Goal: Information Seeking & Learning: Learn about a topic

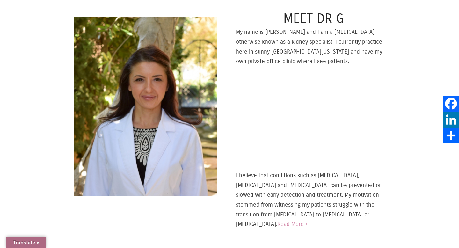
scroll to position [274, 0]
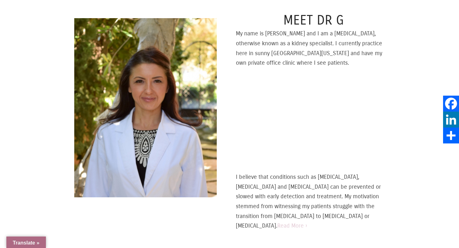
click at [307, 222] on link "Read More ›" at bounding box center [292, 225] width 30 height 7
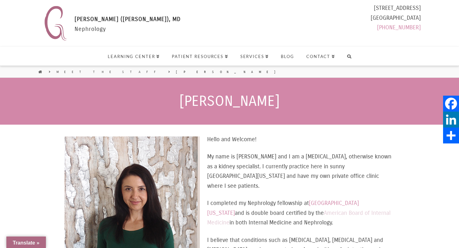
select select "Language Translate Widget"
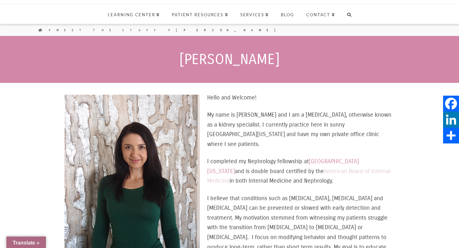
scroll to position [82, 0]
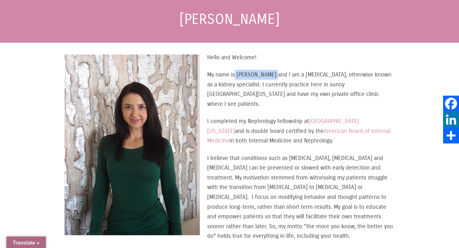
drag, startPoint x: 234, startPoint y: 76, endPoint x: 274, endPoint y: 76, distance: 39.5
click at [274, 76] on p "My name is [PERSON_NAME] and I am a [MEDICAL_DATA], otherwise known as a kidney…" at bounding box center [229, 89] width 330 height 39
drag, startPoint x: 218, startPoint y: 83, endPoint x: 236, endPoint y: 83, distance: 17.8
click at [236, 83] on p "My name is [PERSON_NAME] and I am a [MEDICAL_DATA], otherwise known as a kidney…" at bounding box center [229, 89] width 330 height 39
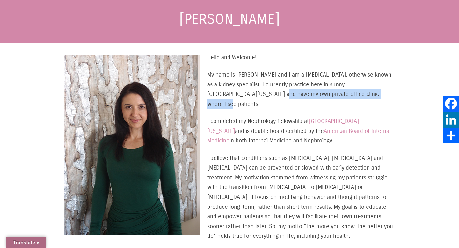
drag, startPoint x: 230, startPoint y: 95, endPoint x: 345, endPoint y: 95, distance: 114.7
click at [345, 95] on p "My name is [PERSON_NAME] and I am a [MEDICAL_DATA], otherwise known as a kidney…" at bounding box center [229, 89] width 330 height 39
drag, startPoint x: 222, startPoint y: 131, endPoint x: 309, endPoint y: 131, distance: 86.3
click at [309, 131] on p "I completed my Nephrology fellowship at University of California, Irvine and is…" at bounding box center [229, 130] width 330 height 29
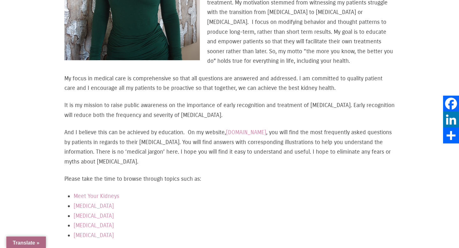
scroll to position [270, 0]
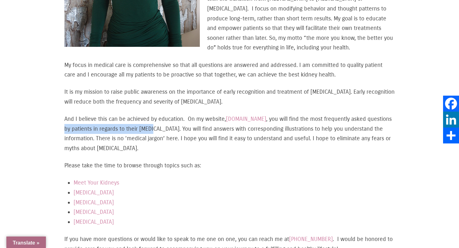
drag, startPoint x: 91, startPoint y: 119, endPoint x: 178, endPoint y: 122, distance: 86.7
click at [178, 122] on p "And I believe this can be achieved by education. On my website, www.thekidneydr…" at bounding box center [229, 133] width 330 height 39
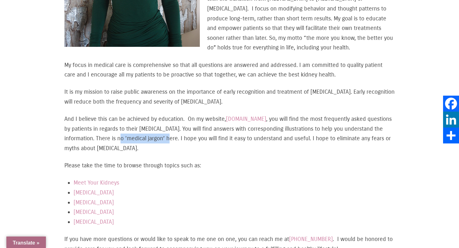
drag, startPoint x: 158, startPoint y: 127, endPoint x: 210, endPoint y: 128, distance: 51.3
click at [210, 128] on p "And I believe this can be achieved by education. On my website, www.thekidneydr…" at bounding box center [229, 133] width 330 height 39
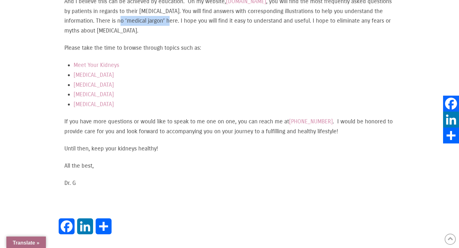
scroll to position [392, 0]
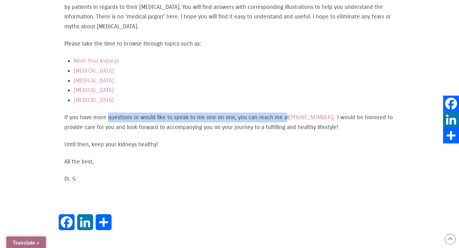
drag, startPoint x: 109, startPoint y: 109, endPoint x: 289, endPoint y: 107, distance: 179.6
click at [289, 112] on p "If you have more questions or would like to speak to me one on one, you can rea…" at bounding box center [229, 121] width 330 height 19
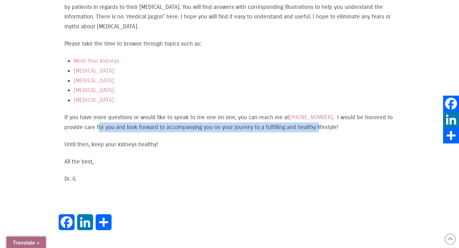
drag, startPoint x: 98, startPoint y: 118, endPoint x: 320, endPoint y: 119, distance: 222.0
click at [320, 119] on p "If you have more questions or would like to speak to me one on one, you can rea…" at bounding box center [229, 121] width 330 height 19
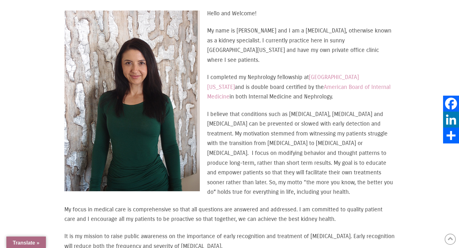
scroll to position [0, 0]
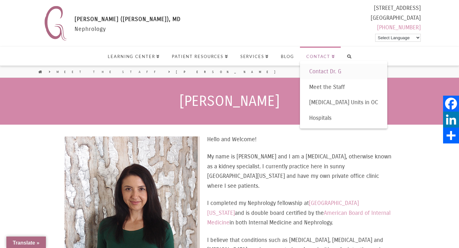
click at [324, 73] on span "Contact Dr. G" at bounding box center [325, 71] width 32 height 7
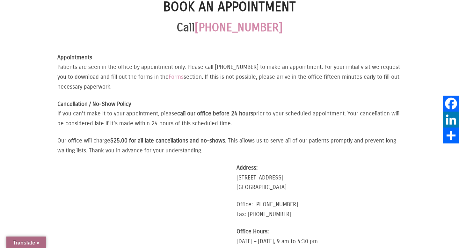
scroll to position [160, 0]
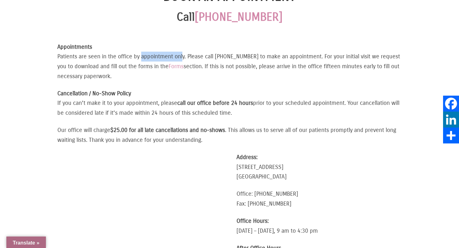
drag, startPoint x: 139, startPoint y: 57, endPoint x: 179, endPoint y: 56, distance: 40.1
click at [179, 56] on p "Appointments Patients are seen in the office by appointment only. Please call (…" at bounding box center [229, 61] width 344 height 39
drag, startPoint x: 82, startPoint y: 67, endPoint x: 171, endPoint y: 68, distance: 89.2
click at [171, 68] on p "Appointments Patients are seen in the office by appointment only. Please call (…" at bounding box center [229, 61] width 344 height 39
click at [181, 68] on link "Forms" at bounding box center [175, 66] width 15 height 7
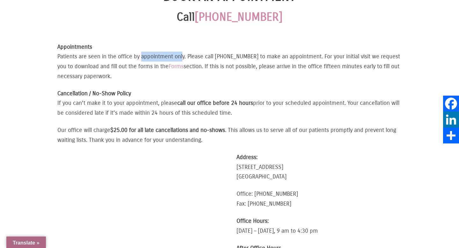
scroll to position [0, 0]
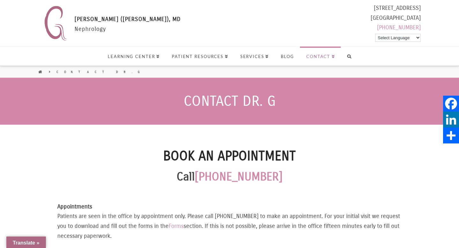
click at [228, 103] on h1 "Contact Dr. G" at bounding box center [229, 101] width 459 height 15
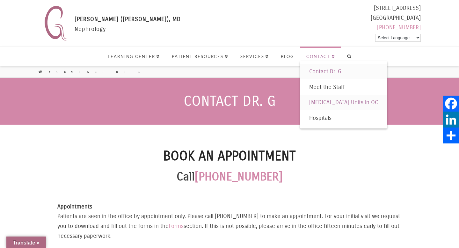
click at [323, 98] on link "[MEDICAL_DATA] Units in OC" at bounding box center [343, 103] width 87 height 16
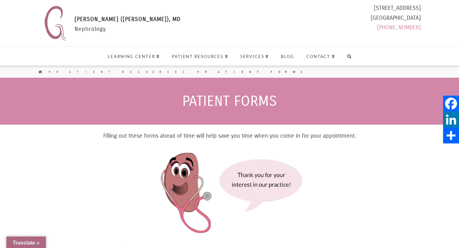
select select "Language Translate Widget"
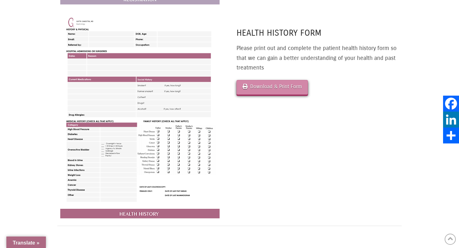
scroll to position [437, 0]
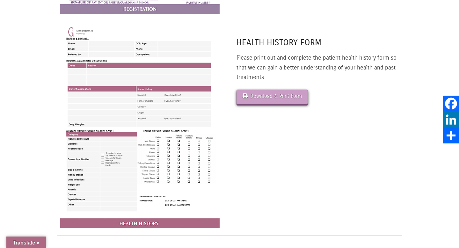
click at [289, 96] on link "Download & Print Form" at bounding box center [271, 96] width 71 height 15
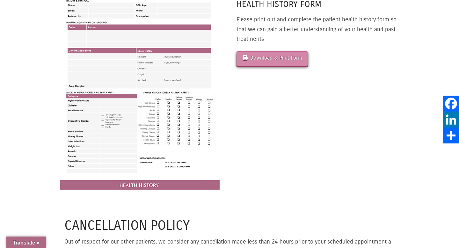
scroll to position [612, 0]
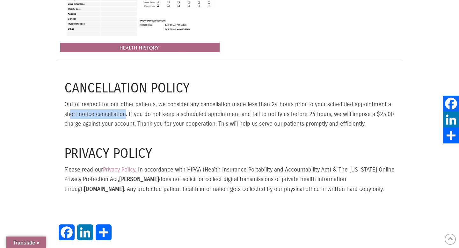
drag, startPoint x: 69, startPoint y: 115, endPoint x: 125, endPoint y: 115, distance: 56.1
click at [125, 115] on p "Out of respect for our other patients, we consider any cancellation made less t…" at bounding box center [229, 113] width 330 height 29
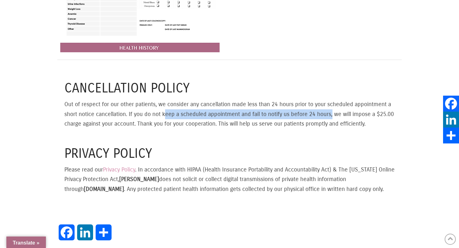
drag, startPoint x: 168, startPoint y: 118, endPoint x: 333, endPoint y: 114, distance: 164.4
click at [333, 114] on p "Out of respect for our other patients, we consider any cancellation made less t…" at bounding box center [229, 113] width 330 height 29
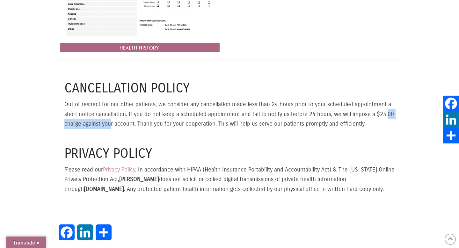
drag, startPoint x: 75, startPoint y: 125, endPoint x: 128, endPoint y: 125, distance: 53.5
click at [128, 125] on p "Out of respect for our other patients, we consider any cancellation made less t…" at bounding box center [229, 113] width 330 height 29
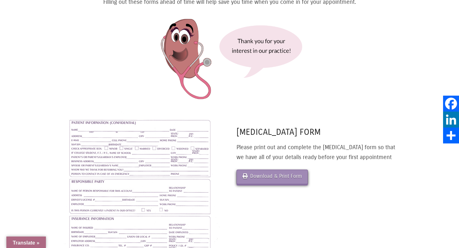
scroll to position [0, 0]
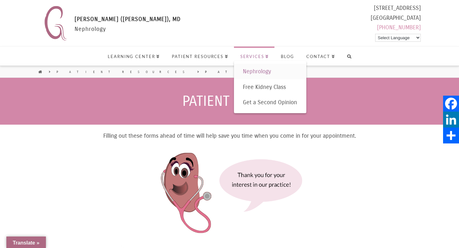
click at [258, 71] on span "Nephrology" at bounding box center [257, 71] width 28 height 7
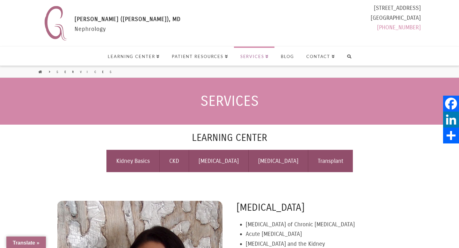
select select "Language Translate Widget"
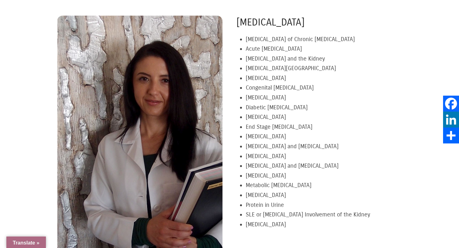
scroll to position [183, 0]
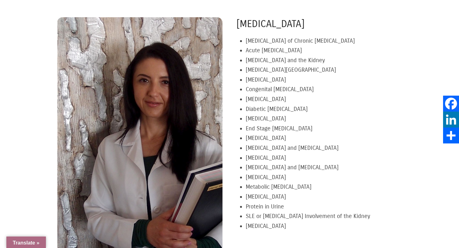
drag, startPoint x: 247, startPoint y: 80, endPoint x: 308, endPoint y: 80, distance: 60.8
click at [308, 80] on li "[MEDICAL_DATA]" at bounding box center [324, 80] width 156 height 10
drag, startPoint x: 246, startPoint y: 89, endPoint x: 318, endPoint y: 90, distance: 71.7
click at [318, 90] on li "Congenital Kidney Disease" at bounding box center [324, 89] width 156 height 10
drag, startPoint x: 246, startPoint y: 98, endPoint x: 318, endPoint y: 98, distance: 72.0
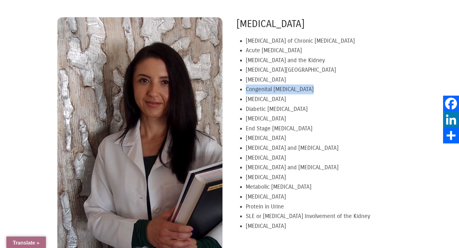
click at [318, 98] on li "Cystic Kidney Disease" at bounding box center [324, 99] width 156 height 10
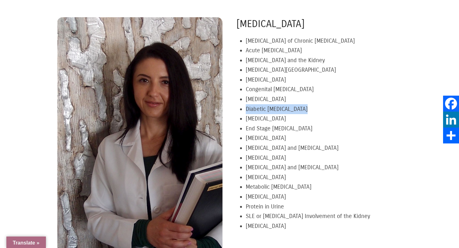
drag, startPoint x: 246, startPoint y: 108, endPoint x: 328, endPoint y: 108, distance: 81.8
click at [328, 108] on li "Diabetic Kidney Disease" at bounding box center [324, 109] width 156 height 10
drag, startPoint x: 246, startPoint y: 119, endPoint x: 341, endPoint y: 118, distance: 94.9
click at [341, 118] on li "Electrolyte Imbalances" at bounding box center [324, 119] width 156 height 10
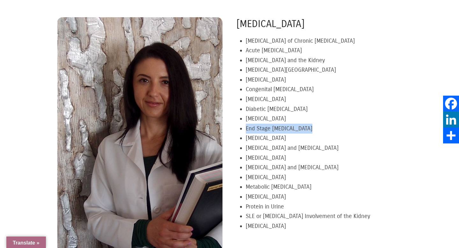
drag, startPoint x: 247, startPoint y: 128, endPoint x: 333, endPoint y: 128, distance: 86.6
click at [333, 128] on li "End Stage Kidney Disease" at bounding box center [324, 129] width 156 height 10
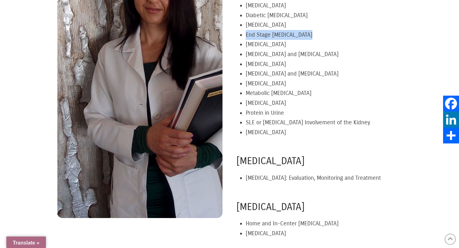
scroll to position [375, 0]
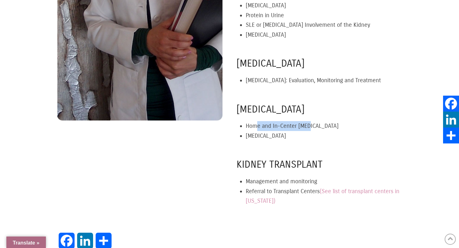
drag, startPoint x: 256, startPoint y: 126, endPoint x: 312, endPoint y: 126, distance: 55.7
click at [312, 126] on li "Home and In-Center Hemodialysis" at bounding box center [324, 126] width 156 height 10
drag, startPoint x: 255, startPoint y: 135, endPoint x: 298, endPoint y: 135, distance: 43.0
click at [298, 135] on li "[MEDICAL_DATA]" at bounding box center [324, 136] width 156 height 10
click at [344, 191] on link "(See list of transplant centers in California)" at bounding box center [323, 196] width 154 height 17
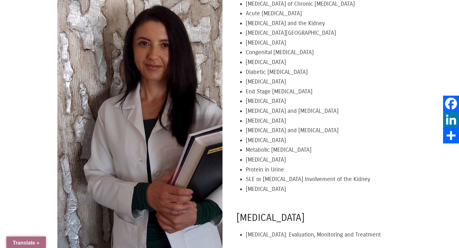
scroll to position [0, 0]
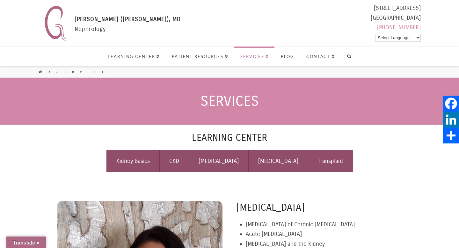
click at [132, 179] on div "Learning Center Kidney Basics CKD Dialysis Hypertension Transplant" at bounding box center [229, 156] width 344 height 62
click at [140, 157] on link "Kidney Basics" at bounding box center [132, 161] width 53 height 22
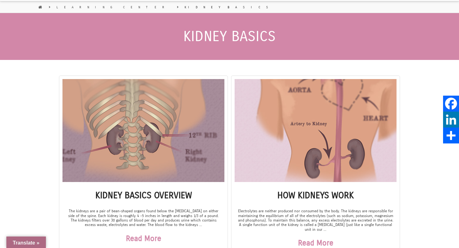
scroll to position [128, 0]
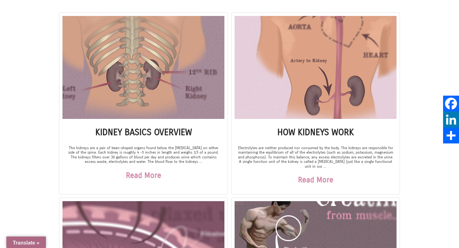
select select "Language Translate Widget"
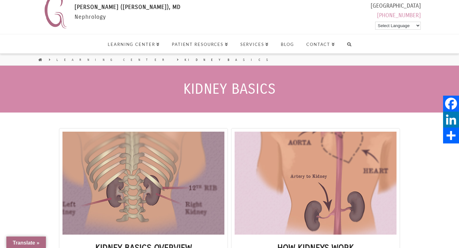
scroll to position [0, 0]
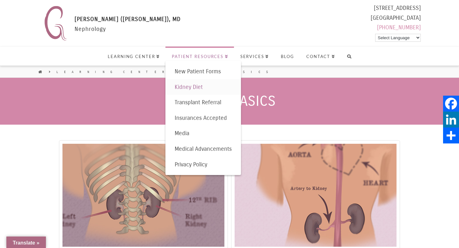
click at [195, 90] on link "Kidney Diet" at bounding box center [202, 87] width 75 height 16
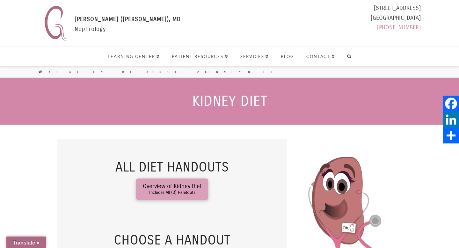
select select "Language Translate Widget"
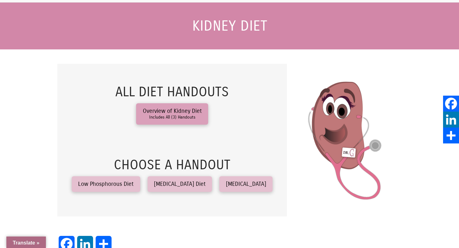
scroll to position [98, 0]
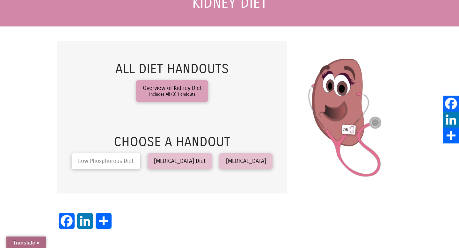
click at [129, 161] on span "Low Phosphorous Diet" at bounding box center [105, 161] width 55 height 6
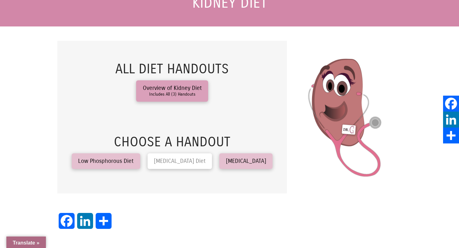
click at [193, 158] on span "Low Potassium Diet" at bounding box center [180, 161] width 52 height 6
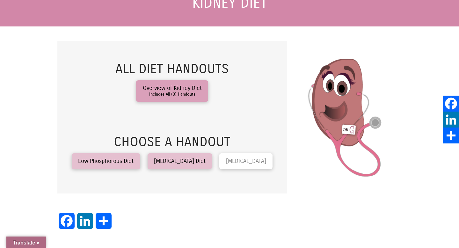
click at [241, 162] on span "Low Salt Diet" at bounding box center [246, 161] width 40 height 6
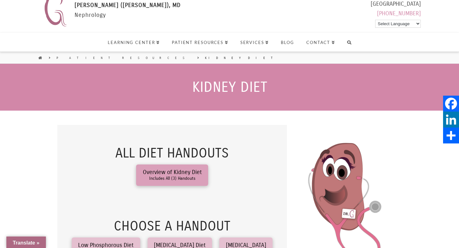
scroll to position [0, 0]
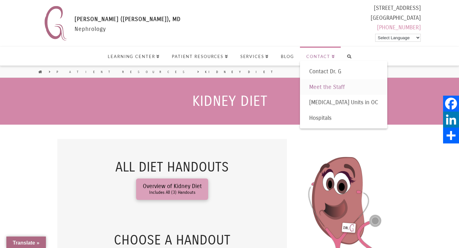
click at [325, 86] on span "Meet the Staff" at bounding box center [327, 86] width 36 height 7
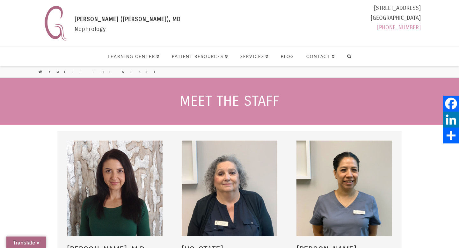
select select "Language Translate Widget"
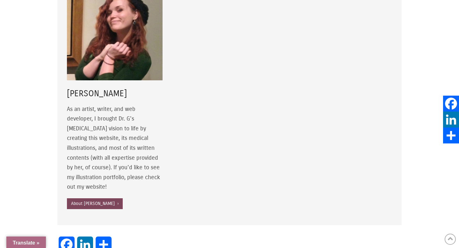
scroll to position [864, 0]
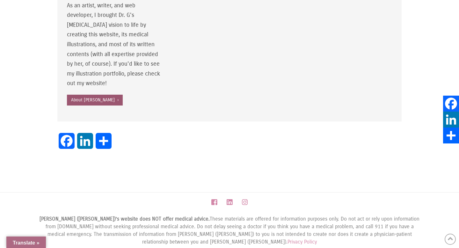
click at [86, 95] on link "About Jamie ›" at bounding box center [95, 100] width 56 height 11
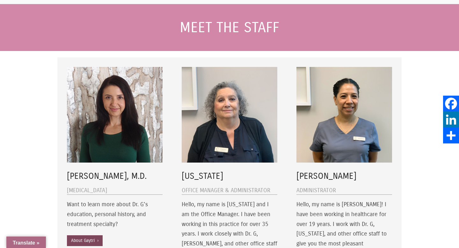
scroll to position [175, 0]
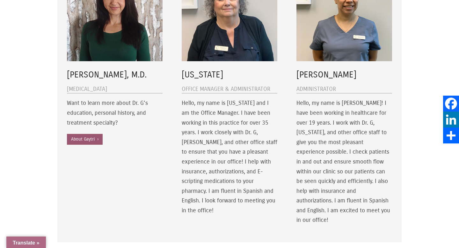
click at [84, 140] on link "About Gaytri ›" at bounding box center [85, 139] width 36 height 11
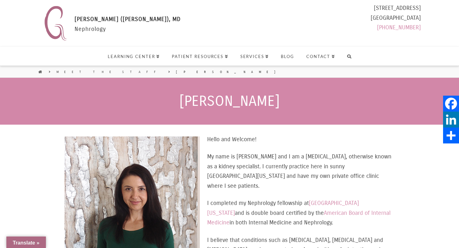
select select "Language Translate Widget"
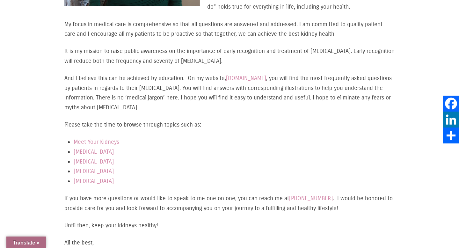
scroll to position [348, 0]
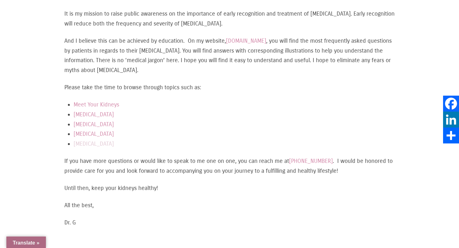
click at [87, 140] on link "[MEDICAL_DATA]" at bounding box center [94, 143] width 40 height 7
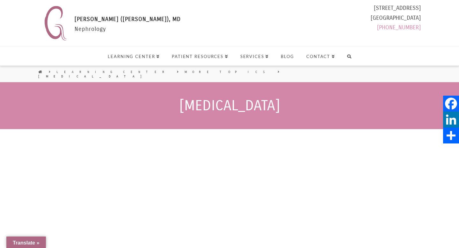
select select "Language Translate Widget"
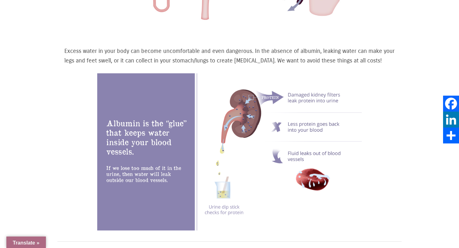
scroll to position [302, 0]
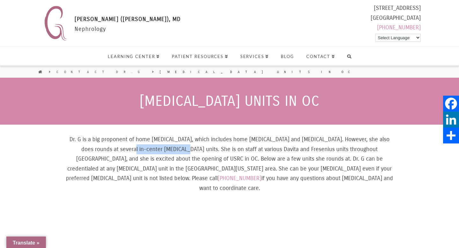
drag, startPoint x: 91, startPoint y: 150, endPoint x: 143, endPoint y: 150, distance: 51.3
click at [143, 150] on p "Dr. G is a big proponent of home dialysis, which includes home hemodialysis and…" at bounding box center [229, 163] width 330 height 59
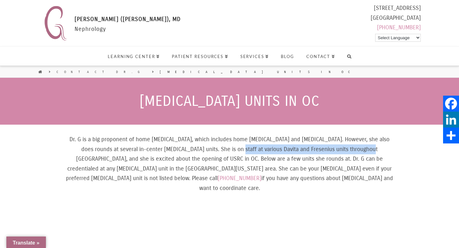
drag, startPoint x: 195, startPoint y: 149, endPoint x: 329, endPoint y: 153, distance: 134.5
click at [329, 153] on p "Dr. G is a big proponent of home dialysis, which includes home hemodialysis and…" at bounding box center [229, 163] width 330 height 59
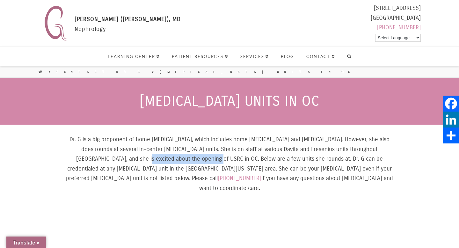
drag, startPoint x: 73, startPoint y: 158, endPoint x: 147, endPoint y: 159, distance: 74.5
click at [147, 159] on p "Dr. G is a big proponent of home dialysis, which includes home hemodialysis and…" at bounding box center [229, 163] width 330 height 59
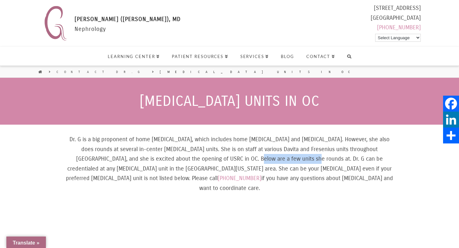
drag, startPoint x: 186, startPoint y: 158, endPoint x: 244, endPoint y: 158, distance: 58.0
click at [244, 158] on p "Dr. G is a big proponent of home dialysis, which includes home hemodialysis and…" at bounding box center [229, 163] width 330 height 59
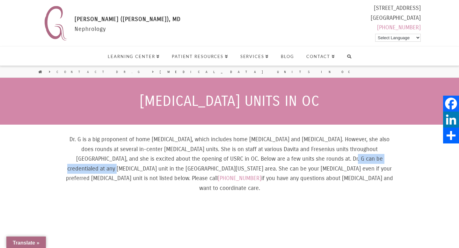
drag, startPoint x: 280, startPoint y: 160, endPoint x: 353, endPoint y: 161, distance: 72.6
click at [353, 161] on p "Dr. G is a big proponent of home dialysis, which includes home hemodialysis and…" at bounding box center [229, 163] width 330 height 59
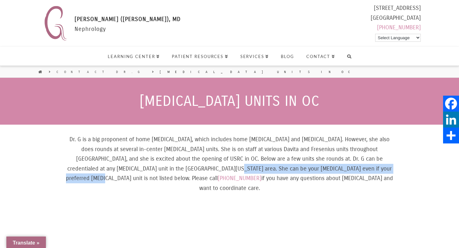
drag, startPoint x: 144, startPoint y: 169, endPoint x: 316, endPoint y: 169, distance: 172.3
click at [316, 169] on p "Dr. G is a big proponent of home dialysis, which includes home hemodialysis and…" at bounding box center [229, 163] width 330 height 59
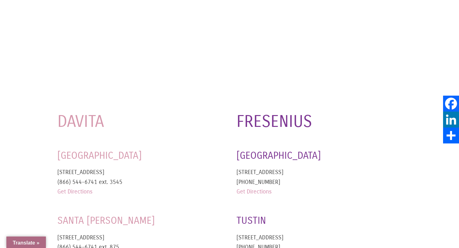
scroll to position [275, 0]
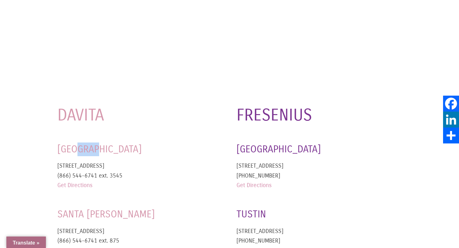
drag, startPoint x: 77, startPoint y: 141, endPoint x: 102, endPoint y: 141, distance: 24.2
click at [102, 142] on h4 "Westminster" at bounding box center [139, 149] width 165 height 14
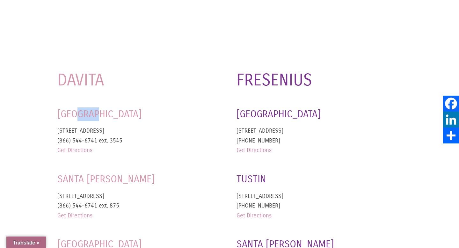
scroll to position [351, 0]
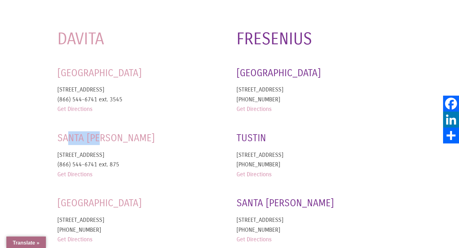
drag, startPoint x: 68, startPoint y: 130, endPoint x: 113, endPoint y: 130, distance: 44.6
click at [113, 131] on h4 "Santa Ana" at bounding box center [139, 138] width 165 height 14
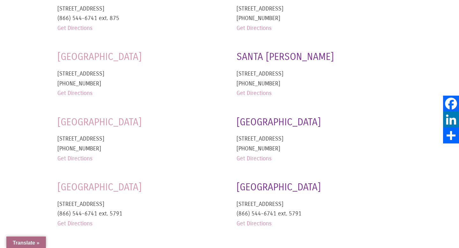
scroll to position [548, 0]
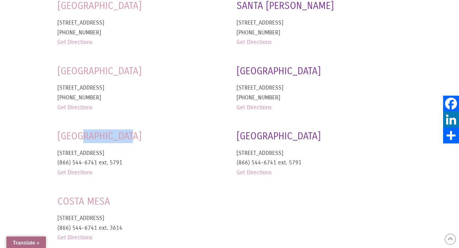
drag, startPoint x: 86, startPoint y: 130, endPoint x: 143, endPoint y: 130, distance: 57.3
click at [143, 130] on h4 "Fountain Valley" at bounding box center [139, 136] width 165 height 14
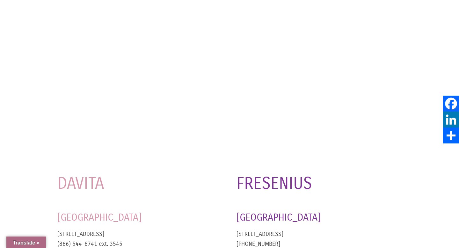
scroll to position [0, 0]
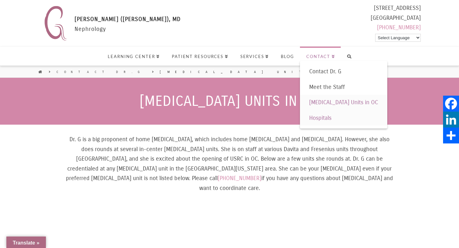
click at [320, 118] on span "Hospitals" at bounding box center [320, 117] width 22 height 7
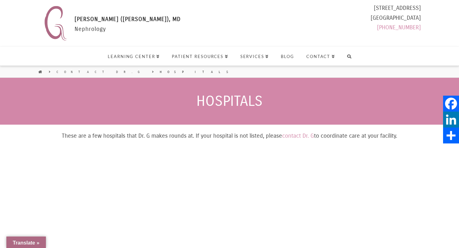
select select "Language Translate Widget"
click at [40, 71] on icon at bounding box center [40, 71] width 4 height 4
